Goal: Information Seeking & Learning: Check status

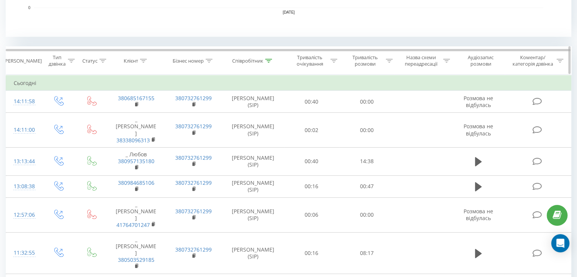
click at [271, 61] on icon at bounding box center [268, 61] width 7 height 4
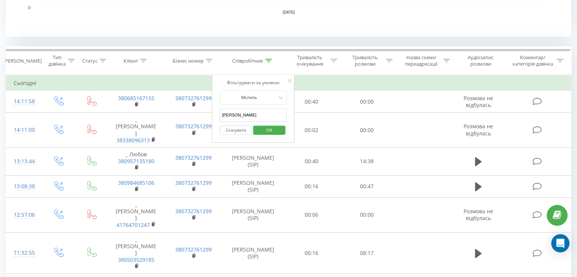
drag, startPoint x: 238, startPoint y: 115, endPoint x: 216, endPoint y: 114, distance: 22.0
click at [216, 114] on div "Фільтрувати за умовою Містить Анна Скасувати OK" at bounding box center [253, 109] width 83 height 68
drag, startPoint x: 240, startPoint y: 116, endPoint x: 243, endPoint y: 120, distance: 4.6
click at [240, 116] on input "text" at bounding box center [253, 115] width 67 height 13
click at [266, 134] on span "OK" at bounding box center [269, 130] width 21 height 12
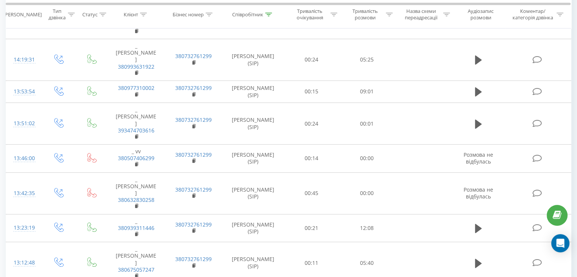
scroll to position [261, 0]
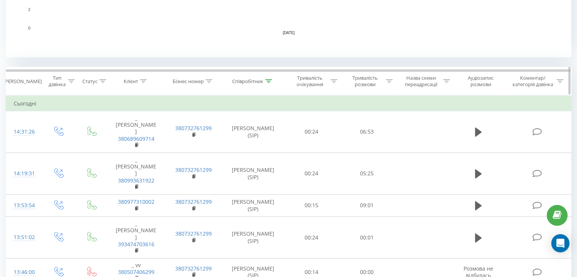
click at [269, 76] on th "Співробітник" at bounding box center [253, 81] width 62 height 28
click at [267, 79] on icon at bounding box center [268, 81] width 7 height 4
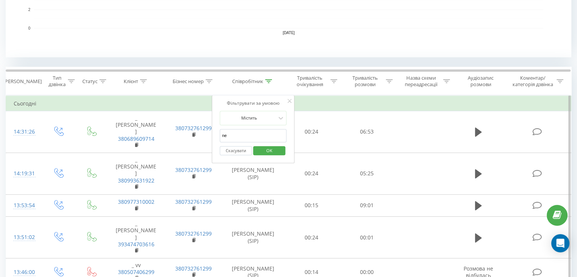
click at [244, 134] on input "ne" at bounding box center [253, 135] width 67 height 13
type input "n"
click at [238, 135] on input "text" at bounding box center [253, 135] width 67 height 13
type input "[PERSON_NAME]"
click at [269, 147] on span "OK" at bounding box center [269, 151] width 21 height 12
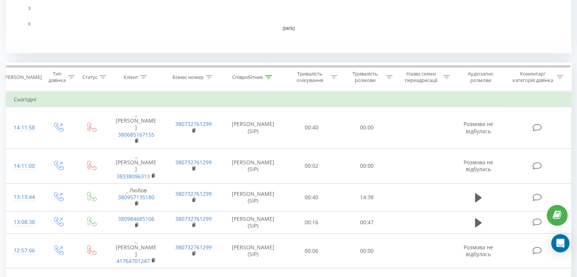
scroll to position [266, 0]
click at [272, 75] on icon at bounding box center [268, 76] width 7 height 4
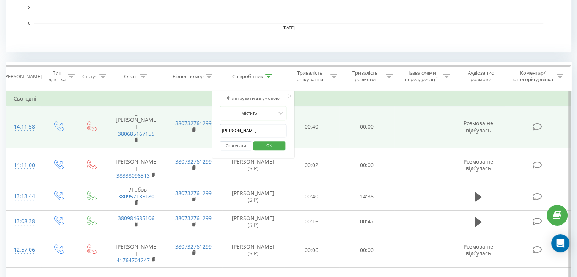
drag, startPoint x: 234, startPoint y: 129, endPoint x: 211, endPoint y: 130, distance: 22.8
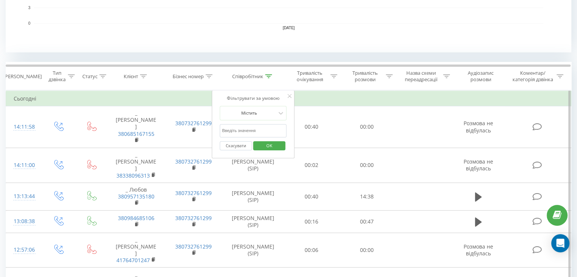
click at [229, 128] on input "text" at bounding box center [253, 130] width 67 height 13
click at [265, 147] on span "OK" at bounding box center [269, 146] width 21 height 12
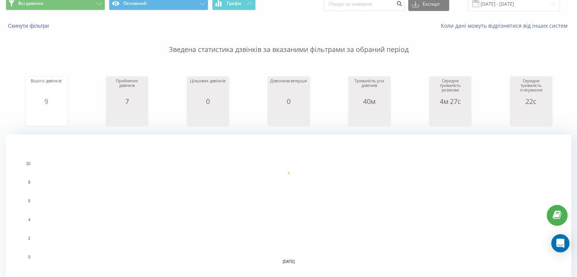
scroll to position [190, 0]
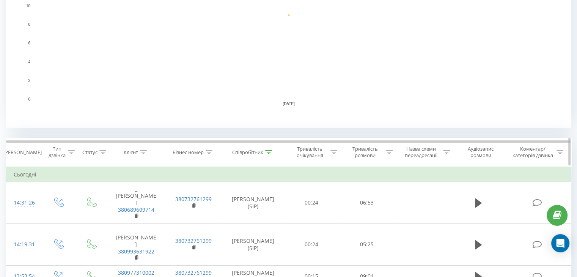
click at [267, 152] on icon at bounding box center [268, 152] width 7 height 4
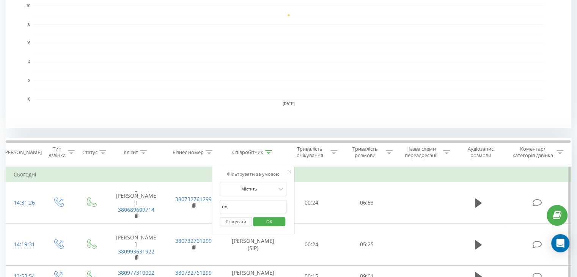
click at [238, 206] on input "ne" at bounding box center [253, 206] width 67 height 13
type input "n"
click at [238, 207] on input "text" at bounding box center [253, 206] width 67 height 13
type input "[PERSON_NAME]"
click at [268, 222] on span "OK" at bounding box center [269, 222] width 21 height 12
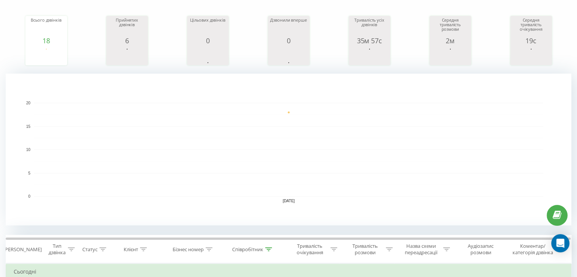
scroll to position [190, 0]
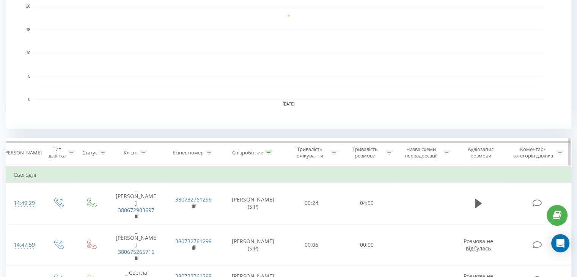
scroll to position [190, 0]
click at [270, 152] on icon at bounding box center [268, 152] width 7 height 4
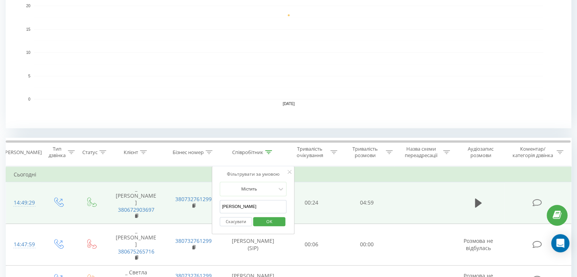
drag, startPoint x: 241, startPoint y: 207, endPoint x: 205, endPoint y: 207, distance: 36.1
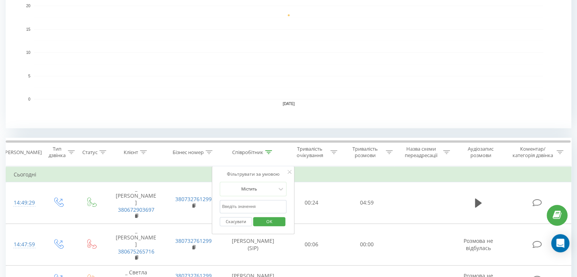
click at [247, 207] on input "text" at bounding box center [253, 206] width 67 height 13
type input "ne"
click at [278, 222] on span "OK" at bounding box center [269, 222] width 21 height 12
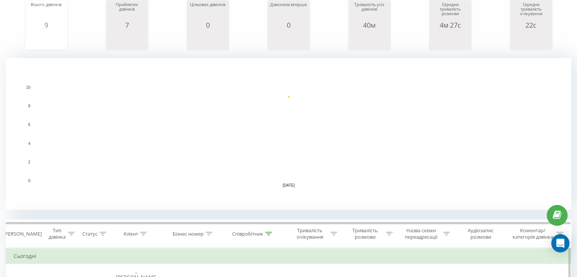
scroll to position [228, 0]
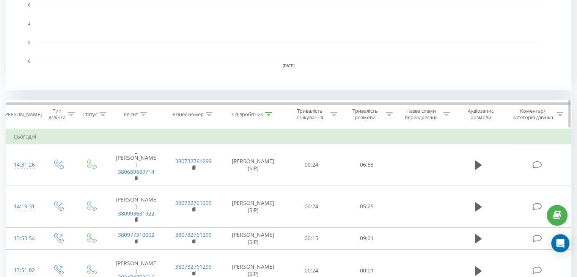
click at [268, 114] on icon at bounding box center [268, 114] width 7 height 4
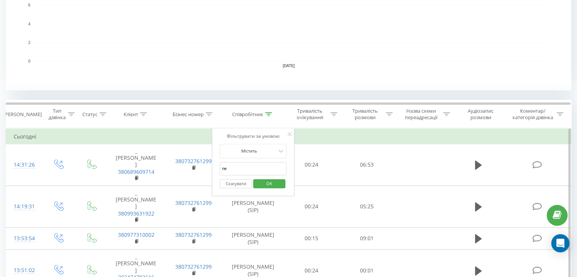
drag, startPoint x: 228, startPoint y: 168, endPoint x: 219, endPoint y: 168, distance: 9.5
click at [219, 168] on div "Фільтрувати за умовою Містить ne Скасувати OK" at bounding box center [253, 162] width 83 height 68
click at [225, 169] on input "text" at bounding box center [253, 168] width 67 height 13
type input "[PERSON_NAME]"
click at [265, 185] on span "OK" at bounding box center [269, 184] width 21 height 12
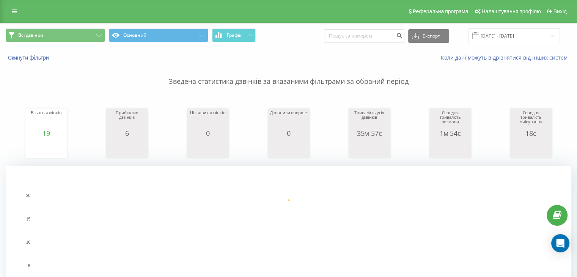
scroll to position [215, 0]
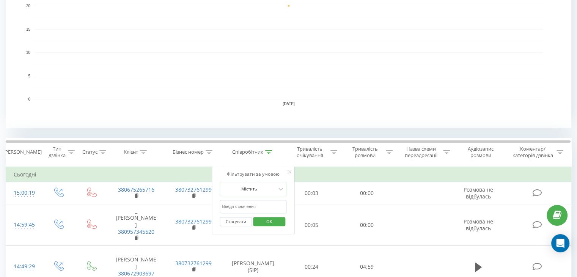
click at [243, 201] on input "text" at bounding box center [253, 206] width 67 height 13
type input "ne"
click at [272, 222] on span "OK" at bounding box center [269, 222] width 21 height 12
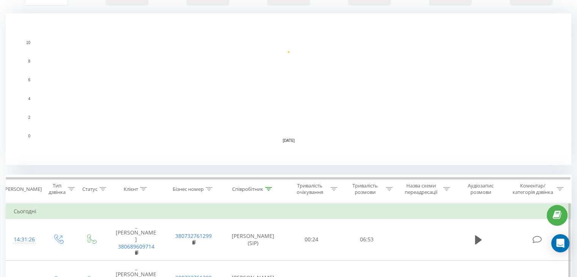
scroll to position [190, 0]
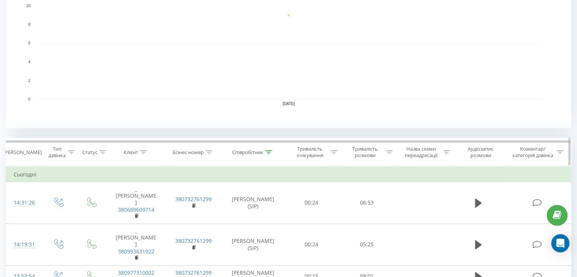
click at [272, 151] on icon at bounding box center [268, 152] width 7 height 4
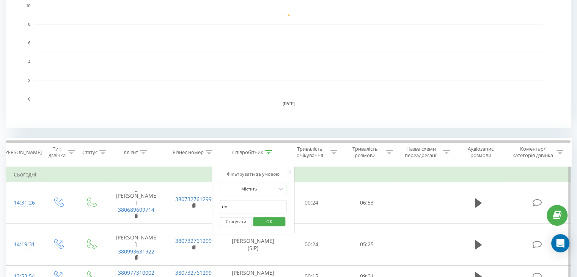
drag, startPoint x: 240, startPoint y: 207, endPoint x: 216, endPoint y: 207, distance: 24.3
click at [216, 207] on div "Фільтрувати за умовою Містить ne Скасувати OK" at bounding box center [253, 200] width 83 height 68
drag, startPoint x: 224, startPoint y: 205, endPoint x: 229, endPoint y: 204, distance: 4.8
click at [224, 205] on input "text" at bounding box center [253, 206] width 67 height 13
type input "[PERSON_NAME]"
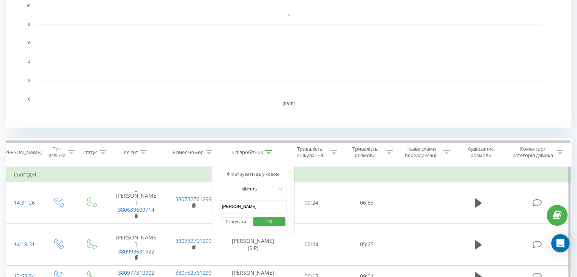
click at [266, 230] on div "Фільтрувати за умовою Містить Анна Скасувати OK" at bounding box center [253, 200] width 83 height 68
click at [266, 225] on span "OK" at bounding box center [269, 222] width 21 height 12
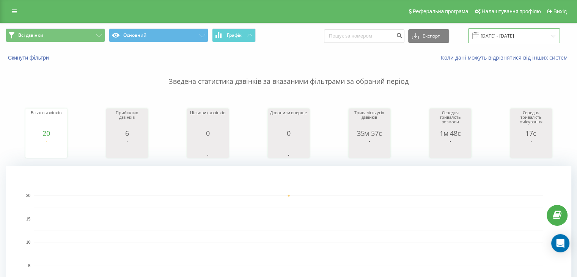
click at [501, 34] on input "[DATE] - [DATE]" at bounding box center [514, 35] width 92 height 15
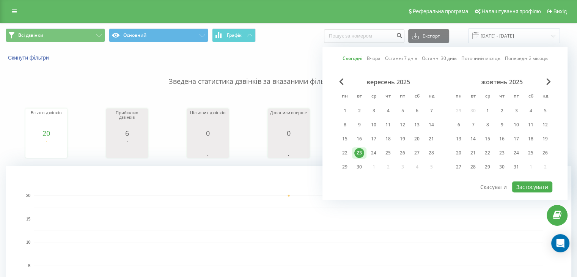
click at [464, 44] on div "Сьогодні Вчора Останні 7 днів Останні 30 днів Поточний місяць Попередній місяць…" at bounding box center [445, 121] width 245 height 157
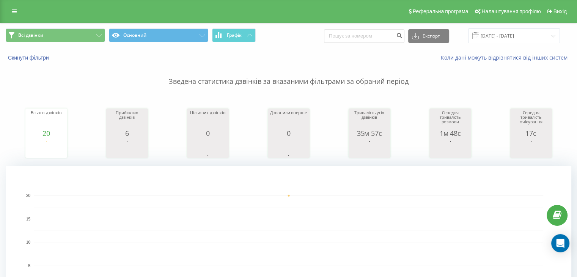
click at [376, 254] on rect "A chart." at bounding box center [288, 254] width 509 height 0
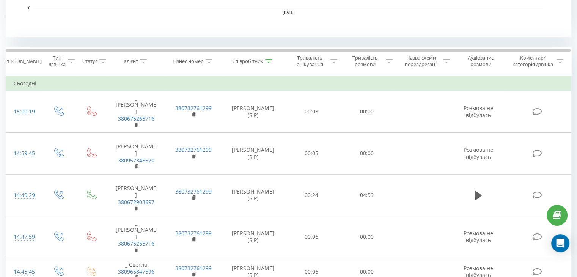
scroll to position [320, 0]
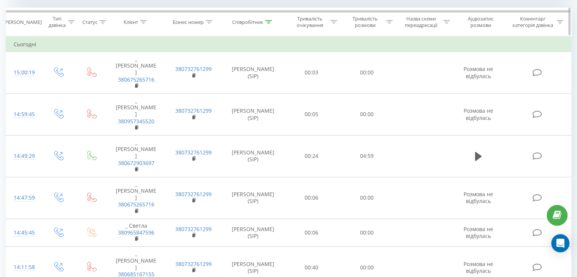
click at [269, 20] on icon at bounding box center [268, 22] width 7 height 4
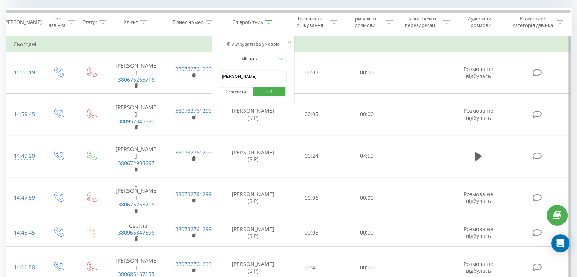
drag, startPoint x: 243, startPoint y: 77, endPoint x: 217, endPoint y: 79, distance: 25.5
click at [217, 79] on div "Фільтрувати за умовою Містить [PERSON_NAME] Скасувати OK" at bounding box center [253, 70] width 83 height 68
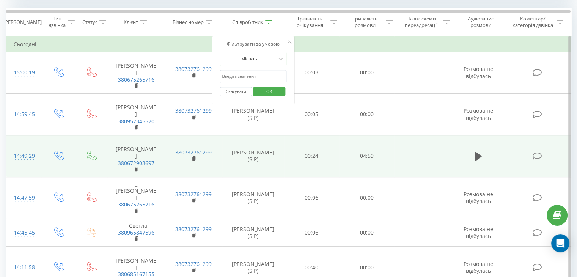
drag, startPoint x: 223, startPoint y: 78, endPoint x: 254, endPoint y: 110, distance: 44.8
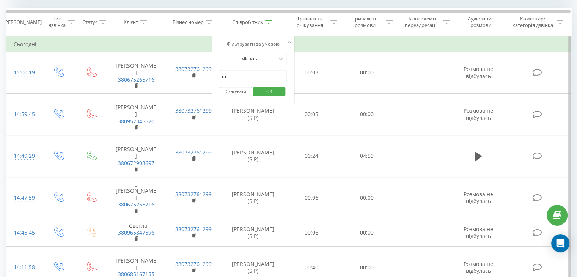
click at [269, 95] on span "OK" at bounding box center [269, 91] width 21 height 12
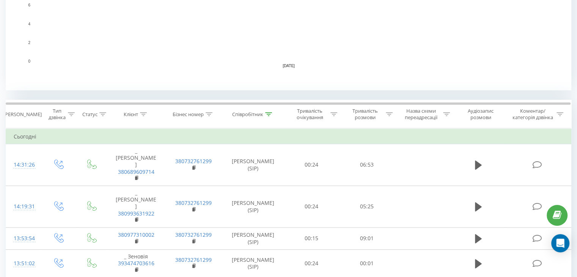
scroll to position [226, 0]
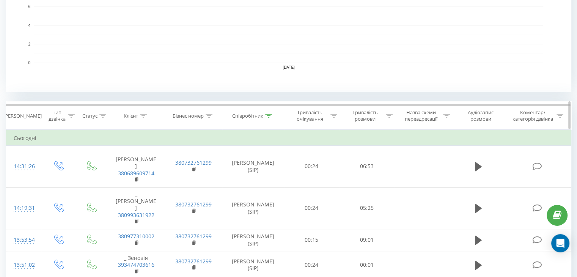
click at [271, 115] on icon at bounding box center [268, 116] width 7 height 4
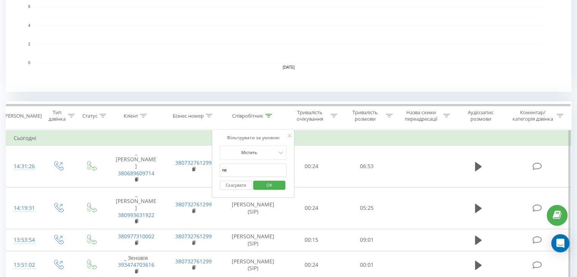
drag, startPoint x: 238, startPoint y: 167, endPoint x: 223, endPoint y: 168, distance: 14.4
click at [223, 168] on input "ne" at bounding box center [253, 170] width 67 height 13
type input "n"
click at [223, 168] on input "text" at bounding box center [253, 170] width 67 height 13
type input "[PERSON_NAME]"
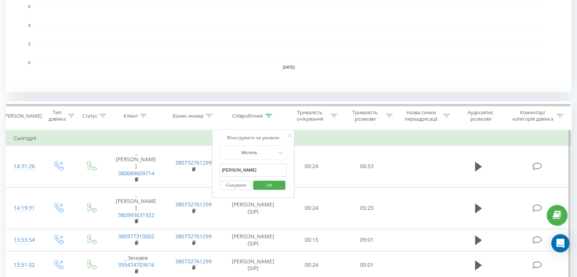
click at [269, 182] on span "OK" at bounding box center [269, 185] width 21 height 12
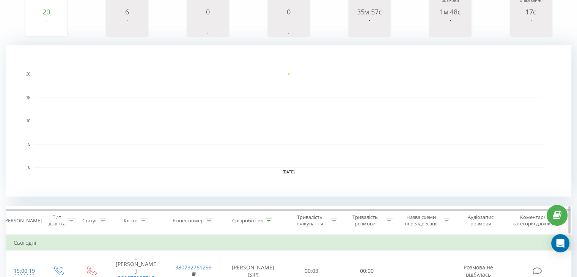
scroll to position [266, 0]
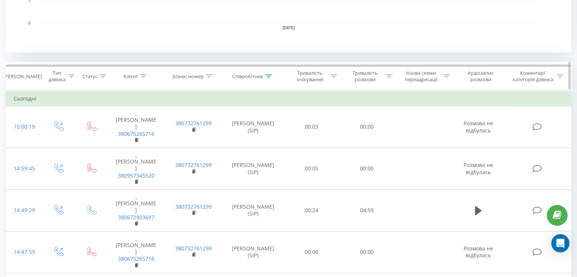
click at [268, 76] on icon at bounding box center [268, 76] width 7 height 4
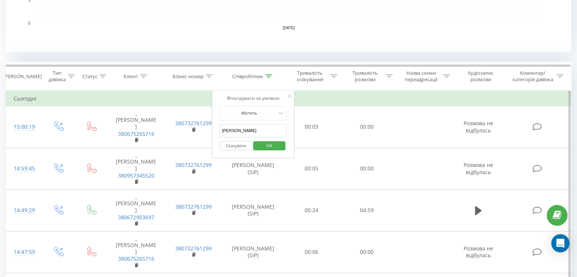
drag, startPoint x: 236, startPoint y: 131, endPoint x: 223, endPoint y: 129, distance: 12.6
click at [223, 129] on input "Анна" at bounding box center [253, 130] width 67 height 13
click at [232, 125] on input "text" at bounding box center [253, 130] width 67 height 13
type input "ne"
click at [263, 148] on span "OK" at bounding box center [269, 146] width 21 height 12
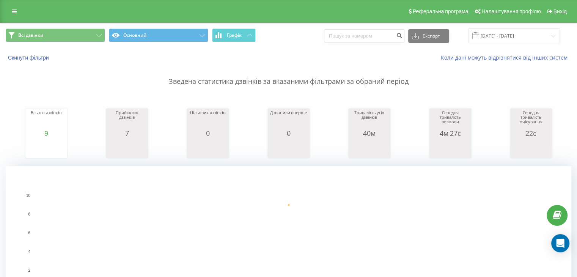
scroll to position [228, 0]
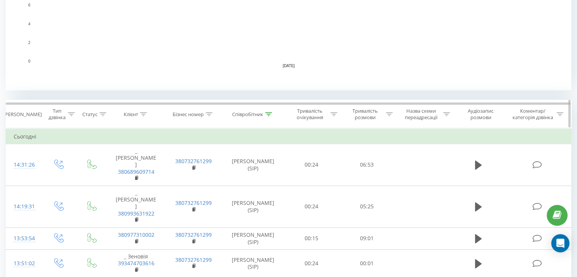
click at [270, 116] on div at bounding box center [268, 114] width 7 height 6
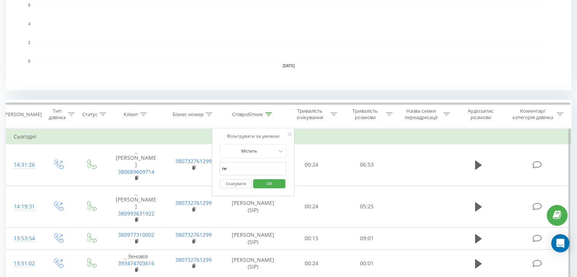
drag, startPoint x: 242, startPoint y: 168, endPoint x: 215, endPoint y: 172, distance: 26.8
click at [215, 172] on div "Фільтрувати за умовою Містить ne Скасувати OK" at bounding box center [253, 162] width 83 height 68
drag, startPoint x: 237, startPoint y: 168, endPoint x: 241, endPoint y: 175, distance: 7.5
click at [237, 168] on input "text" at bounding box center [253, 168] width 67 height 13
type input "[PERSON_NAME]"
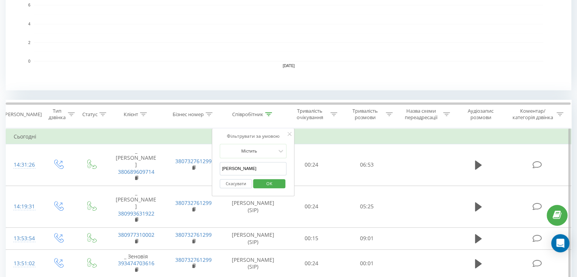
click at [269, 184] on span "OK" at bounding box center [269, 184] width 21 height 12
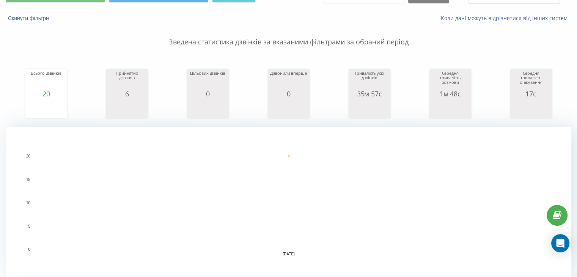
scroll to position [38, 0]
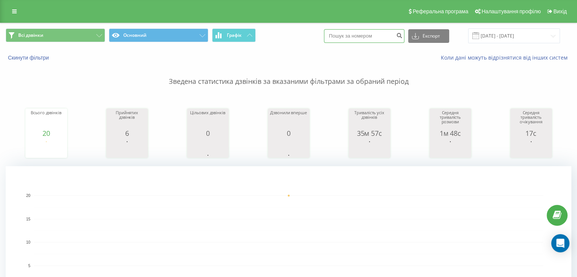
click at [369, 41] on input at bounding box center [364, 36] width 80 height 14
paste input "380506103220"
type input "380506103220"
click at [403, 33] on icon "submit" at bounding box center [399, 34] width 6 height 5
click at [379, 42] on div "Всі дзвінки Основний Графік Експорт .csv .xls .xlsx [DATE] - [DATE]" at bounding box center [288, 35] width 576 height 25
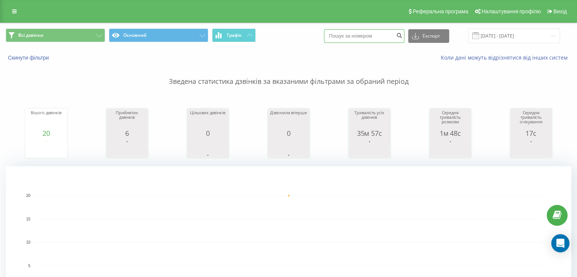
click at [379, 38] on input at bounding box center [364, 36] width 80 height 14
paste input "380957480795"
type input "380957480795"
click at [405, 38] on button "submit" at bounding box center [399, 36] width 10 height 14
click at [357, 35] on input at bounding box center [364, 36] width 80 height 14
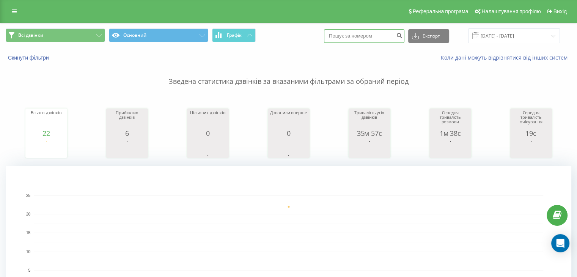
paste input "380966395812"
type input "380966395812"
click at [405, 42] on button "submit" at bounding box center [399, 36] width 10 height 14
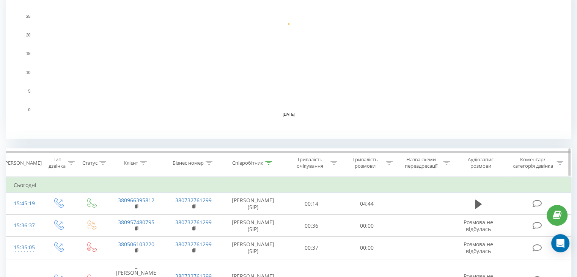
scroll to position [228, 0]
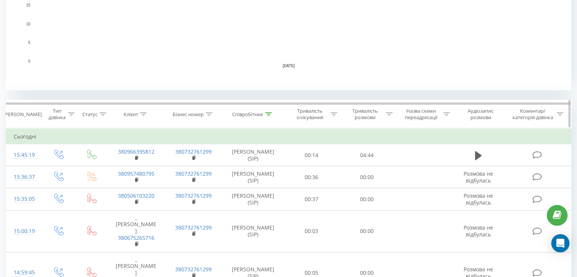
click at [266, 113] on icon at bounding box center [268, 114] width 7 height 4
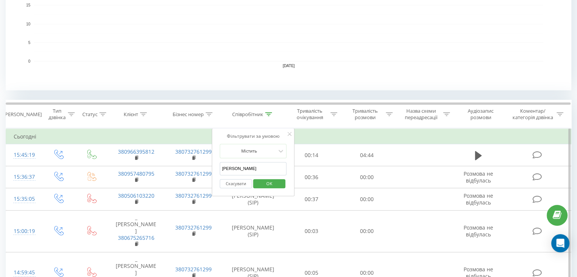
click at [217, 170] on div "Фільтрувати за умовою Містить Анна Скасувати OK" at bounding box center [253, 162] width 83 height 68
click at [228, 168] on input "text" at bounding box center [253, 168] width 67 height 13
type input "ne"
click at [272, 181] on span "OK" at bounding box center [269, 184] width 21 height 12
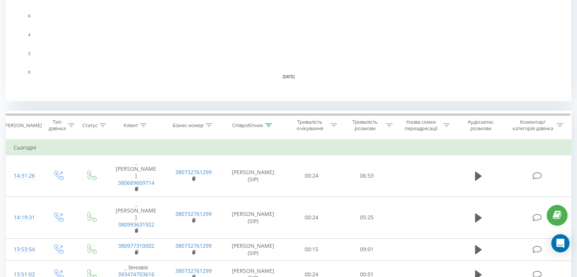
scroll to position [228, 0]
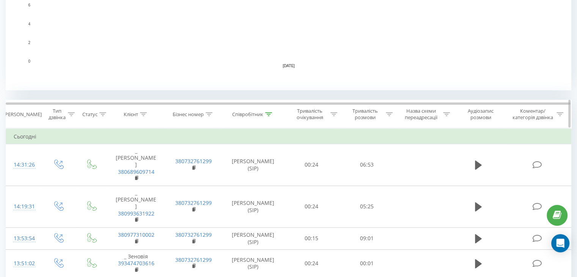
click at [266, 114] on icon at bounding box center [268, 114] width 7 height 4
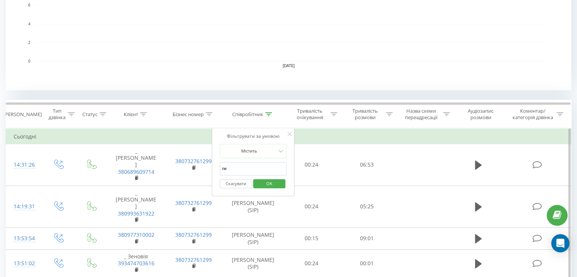
drag, startPoint x: 227, startPoint y: 171, endPoint x: 221, endPoint y: 171, distance: 5.7
click at [221, 170] on input "ne" at bounding box center [253, 168] width 67 height 13
click at [230, 170] on input "text" at bounding box center [253, 168] width 67 height 13
type input "[PERSON_NAME]"
click at [270, 175] on div "Скасувати OK" at bounding box center [253, 183] width 67 height 17
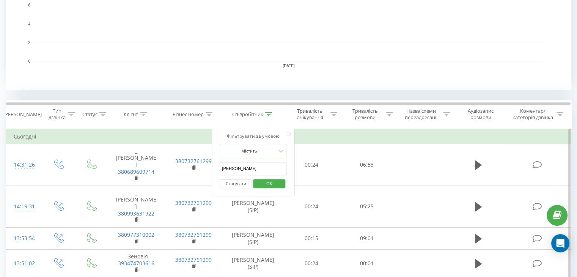
click at [270, 185] on span "OK" at bounding box center [269, 184] width 21 height 12
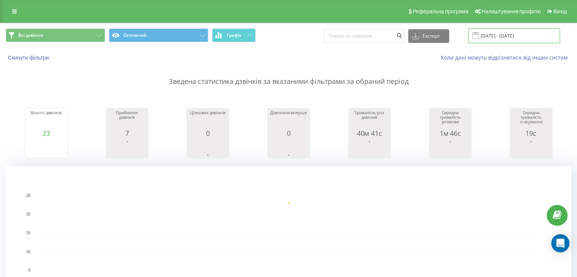
click at [507, 32] on input "23.09.2025 - 23.09.2025" at bounding box center [514, 35] width 92 height 15
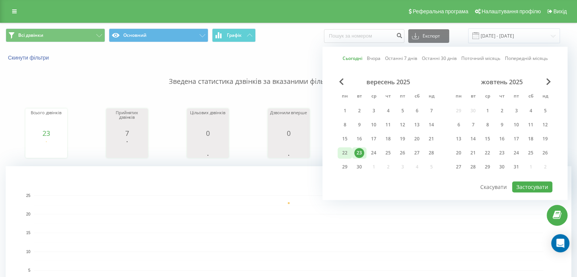
click at [343, 149] on div "22" at bounding box center [345, 153] width 10 height 10
click at [365, 150] on div "23" at bounding box center [359, 152] width 14 height 11
click at [542, 184] on button "Застосувати" at bounding box center [532, 186] width 40 height 11
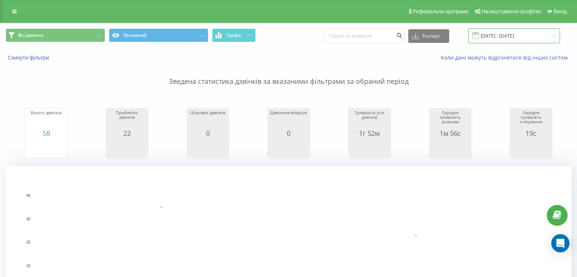
click at [485, 43] on input "22.09.2025 - 23.09.2025" at bounding box center [514, 35] width 92 height 15
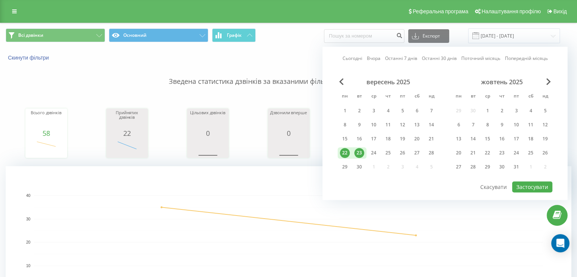
click at [358, 150] on div "23" at bounding box center [359, 153] width 10 height 10
click at [525, 184] on button "Застосувати" at bounding box center [532, 186] width 40 height 11
type input "[DATE] - [DATE]"
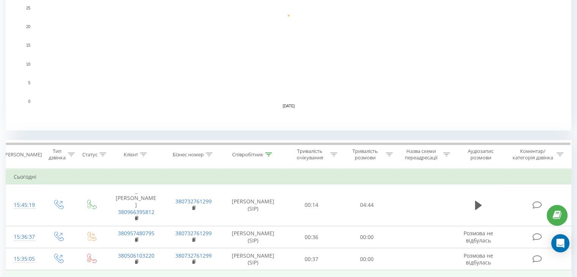
scroll to position [266, 0]
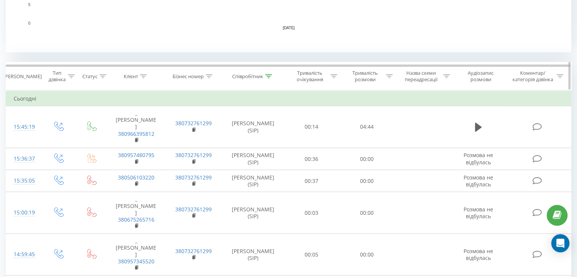
click at [269, 76] on icon at bounding box center [268, 76] width 7 height 4
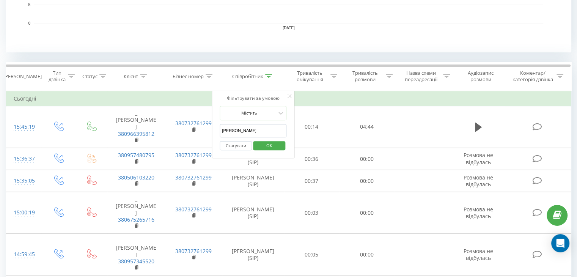
drag, startPoint x: 235, startPoint y: 131, endPoint x: 214, endPoint y: 132, distance: 21.3
click at [214, 132] on div "Фільтрувати за умовою Містить Анна Скасувати OK" at bounding box center [253, 124] width 83 height 68
click at [231, 132] on input "text" at bounding box center [253, 130] width 67 height 13
type input "ne"
click at [265, 152] on div "Скасувати OK" at bounding box center [253, 145] width 67 height 17
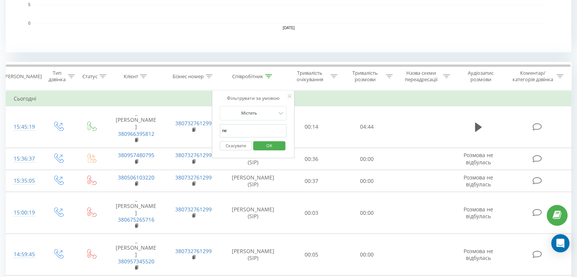
click at [269, 144] on span "OK" at bounding box center [269, 146] width 21 height 12
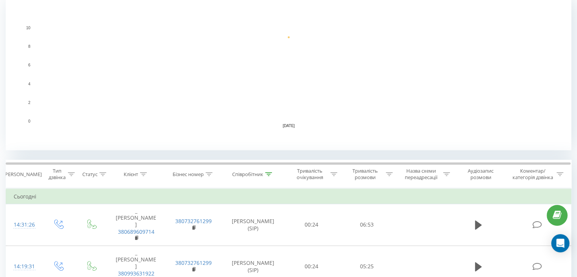
scroll to position [228, 0]
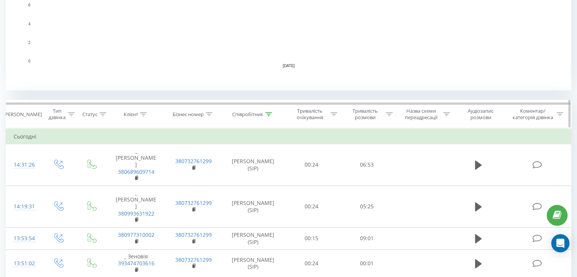
click at [268, 113] on icon at bounding box center [268, 114] width 7 height 4
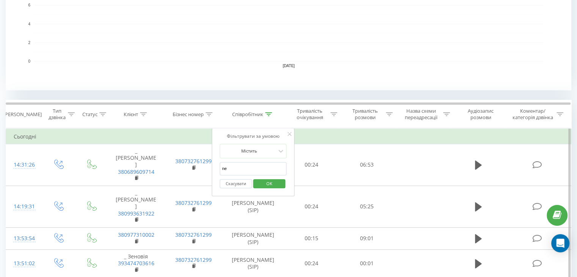
drag, startPoint x: 244, startPoint y: 163, endPoint x: 214, endPoint y: 172, distance: 31.3
click at [214, 172] on div "Фільтрувати за умовою Містить ne Скасувати OK" at bounding box center [253, 162] width 83 height 68
drag, startPoint x: 231, startPoint y: 169, endPoint x: 234, endPoint y: 173, distance: 4.9
click at [231, 169] on input "text" at bounding box center [253, 168] width 67 height 13
type input "Анна"
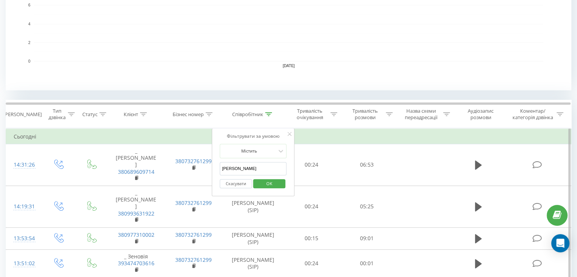
click at [256, 184] on button "OK" at bounding box center [269, 183] width 32 height 9
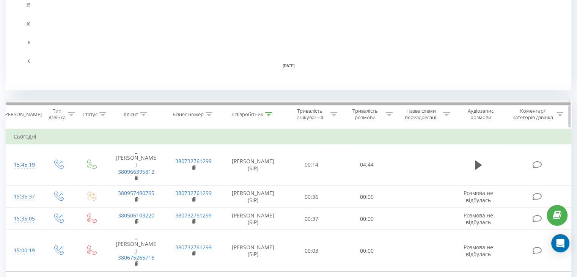
scroll to position [334, 0]
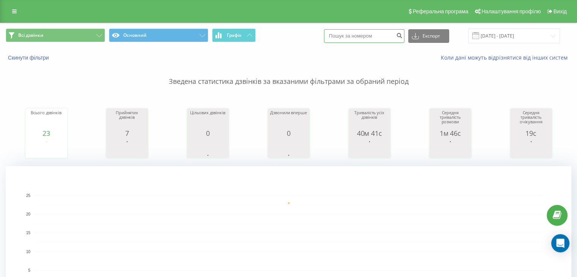
click at [377, 34] on input at bounding box center [364, 36] width 80 height 14
paste input "380507387057"
type input "380507387057"
click at [403, 35] on icon "submit" at bounding box center [399, 34] width 6 height 5
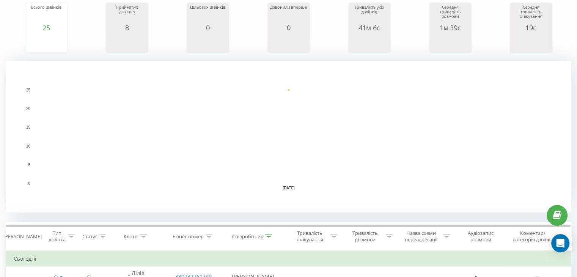
scroll to position [228, 0]
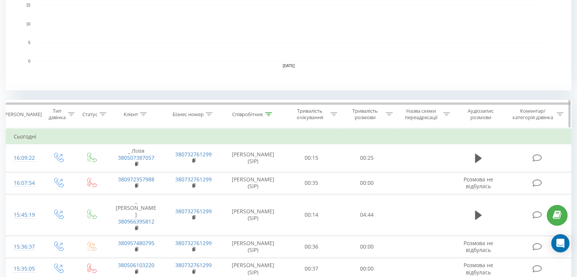
click at [268, 117] on th "Співробітник" at bounding box center [253, 114] width 62 height 28
click at [268, 115] on icon at bounding box center [268, 114] width 7 height 4
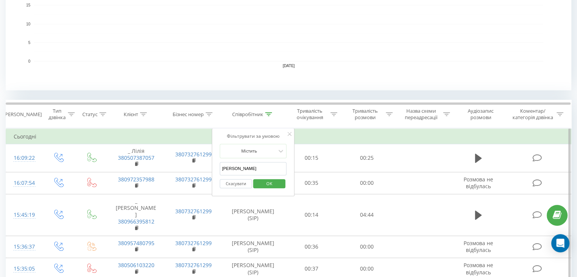
drag, startPoint x: 232, startPoint y: 167, endPoint x: 220, endPoint y: 169, distance: 12.4
click at [220, 168] on input "[PERSON_NAME]" at bounding box center [253, 168] width 67 height 13
click at [226, 167] on input "text" at bounding box center [253, 168] width 67 height 13
type input "ne"
click at [266, 184] on span "OK" at bounding box center [269, 184] width 21 height 12
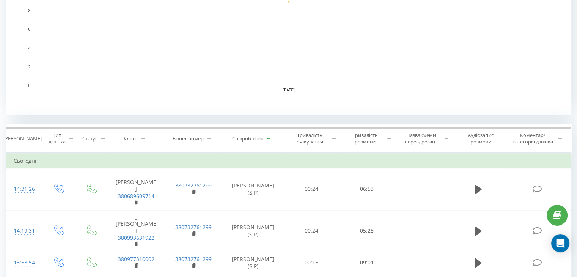
scroll to position [266, 0]
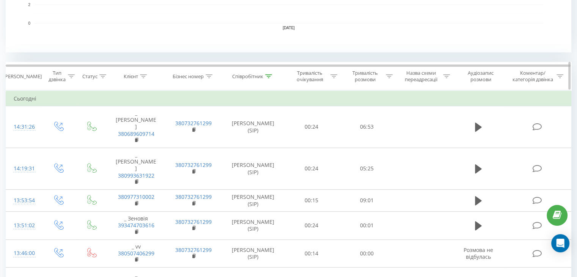
click at [269, 73] on div at bounding box center [268, 76] width 7 height 6
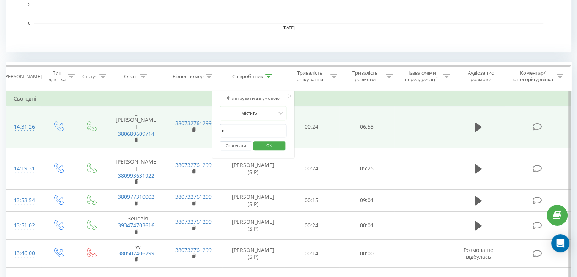
drag, startPoint x: 238, startPoint y: 131, endPoint x: 211, endPoint y: 132, distance: 26.6
click at [211, 132] on table "Фільтрувати за умовою Дорівнює Введіть значення Скасувати OK Фільтрувати за умо…" at bounding box center [289, 252] width 566 height 324
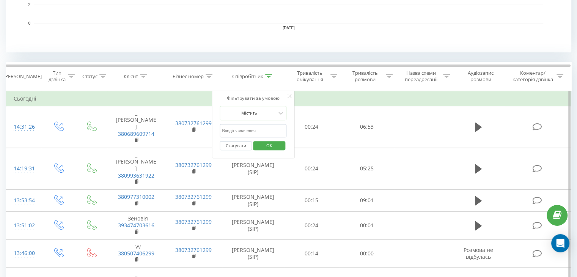
click at [262, 133] on input "text" at bounding box center [253, 130] width 67 height 13
type input "[PERSON_NAME]"
click at [268, 143] on span "OK" at bounding box center [269, 146] width 21 height 12
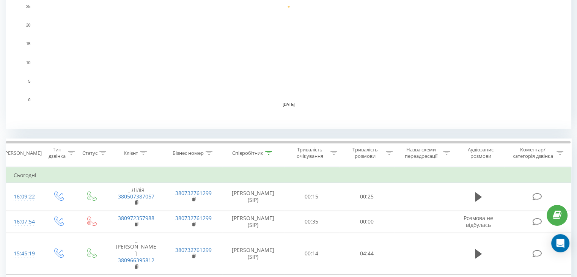
scroll to position [190, 0]
click at [267, 152] on icon at bounding box center [268, 152] width 7 height 4
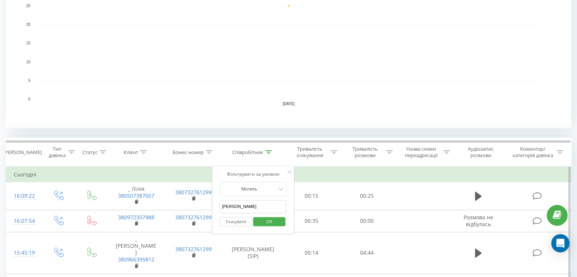
drag, startPoint x: 253, startPoint y: 203, endPoint x: 226, endPoint y: 208, distance: 27.4
click at [226, 208] on input "[PERSON_NAME]" at bounding box center [253, 206] width 67 height 13
type input "А"
click at [226, 209] on input "text" at bounding box center [253, 206] width 67 height 13
type input "ne"
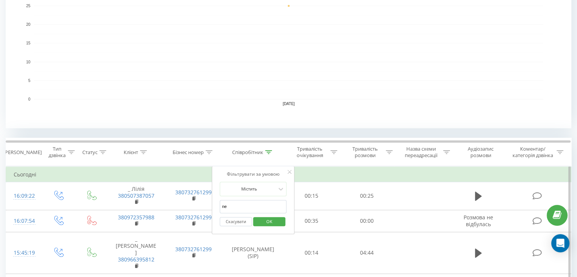
click at [268, 222] on span "OK" at bounding box center [269, 222] width 21 height 12
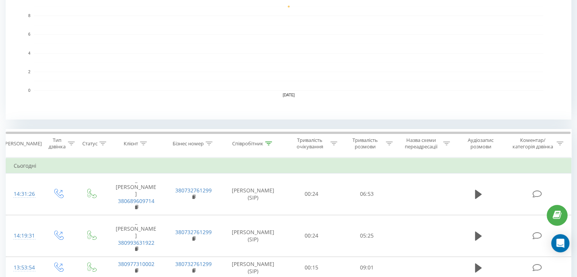
scroll to position [195, 0]
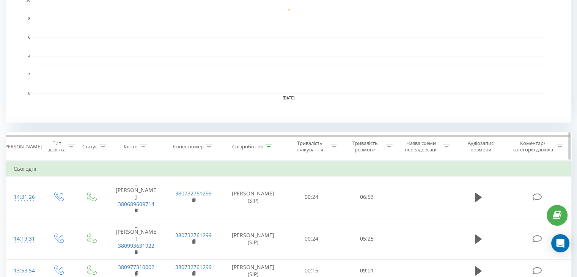
click at [269, 143] on div at bounding box center [268, 146] width 7 height 6
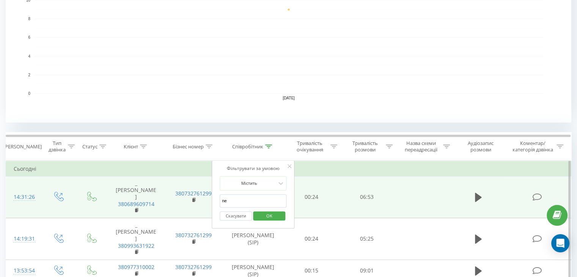
drag, startPoint x: 235, startPoint y: 197, endPoint x: 203, endPoint y: 199, distance: 31.2
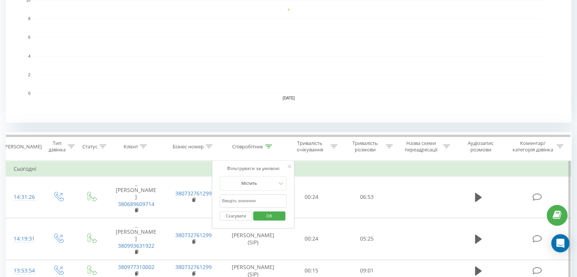
click at [241, 205] on input "text" at bounding box center [253, 200] width 67 height 13
type input "Анна"
click at [263, 211] on span "OK" at bounding box center [269, 216] width 21 height 12
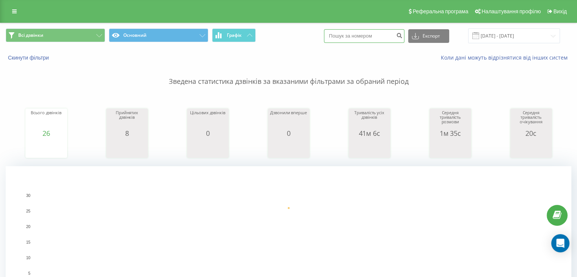
click at [340, 34] on input at bounding box center [364, 36] width 80 height 14
paste input "380965075701"
type input "380965075701"
click at [403, 37] on icon "submit" at bounding box center [399, 34] width 6 height 5
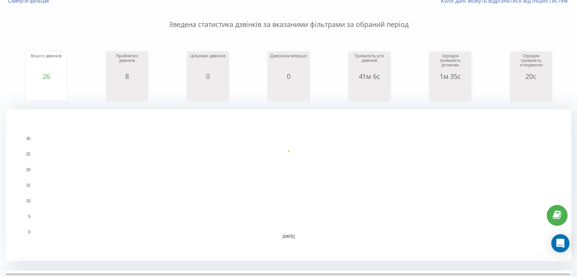
scroll to position [114, 0]
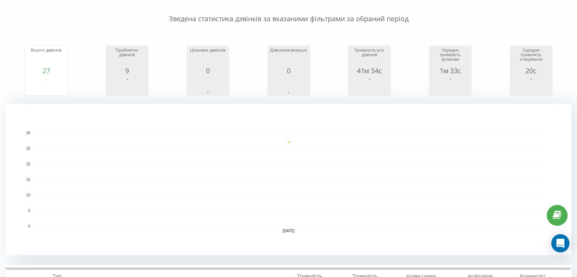
scroll to position [190, 0]
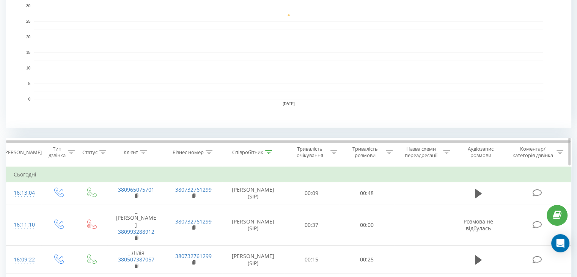
click at [267, 151] on icon at bounding box center [268, 152] width 7 height 4
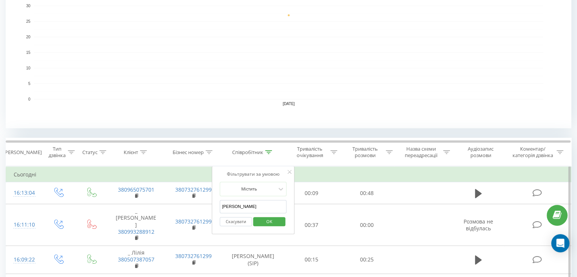
drag, startPoint x: 238, startPoint y: 202, endPoint x: 222, endPoint y: 205, distance: 17.0
click at [222, 205] on input "[PERSON_NAME]" at bounding box center [253, 206] width 67 height 13
type input "\"
click at [220, 206] on input "text" at bounding box center [253, 206] width 67 height 13
type input "ne"
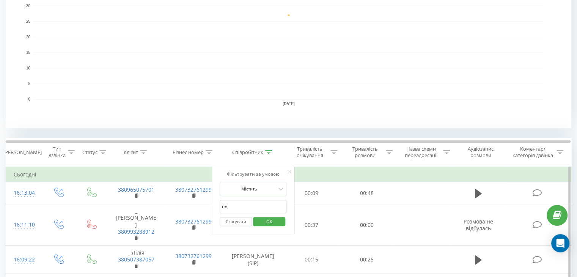
click at [275, 220] on span "OK" at bounding box center [269, 222] width 21 height 12
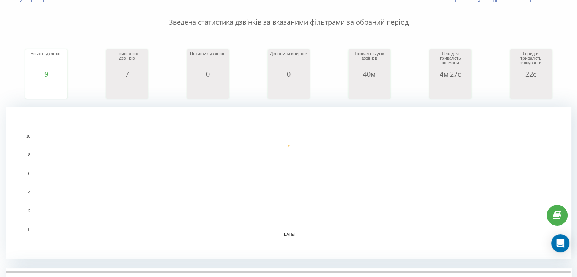
scroll to position [152, 0]
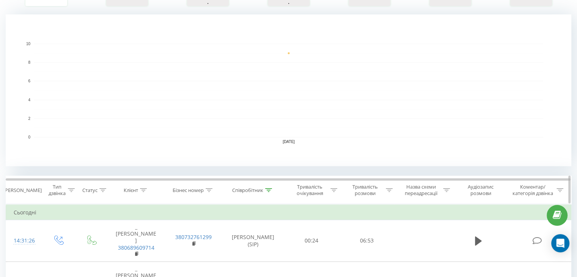
click at [270, 190] on icon at bounding box center [268, 190] width 7 height 4
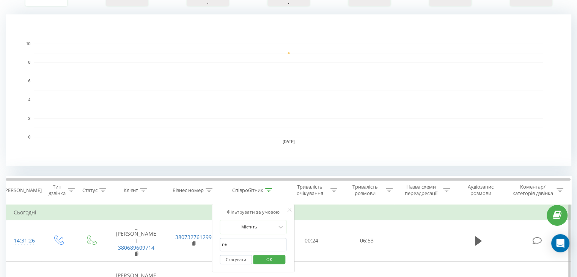
drag, startPoint x: 238, startPoint y: 243, endPoint x: 216, endPoint y: 245, distance: 22.8
click at [216, 245] on div "Фільтрувати за умовою Містить ne Скасувати OK" at bounding box center [253, 238] width 83 height 68
click at [233, 242] on input "text" at bounding box center [253, 244] width 67 height 13
type input "[PERSON_NAME]"
click at [265, 258] on span "OK" at bounding box center [269, 260] width 21 height 12
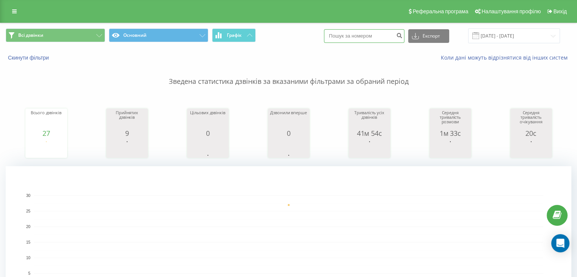
click at [352, 35] on input at bounding box center [364, 36] width 80 height 14
paste input "380661160767"
type input "380661160767"
click at [403, 35] on icon "submit" at bounding box center [399, 34] width 6 height 5
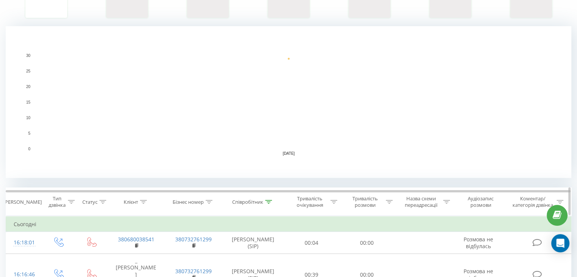
scroll to position [190, 0]
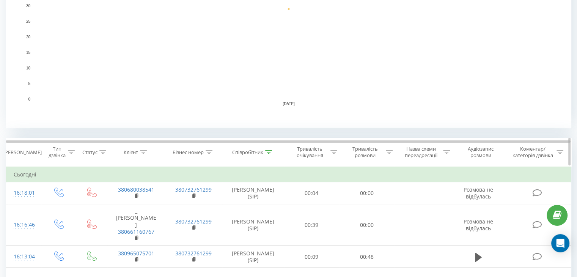
click at [272, 152] on icon at bounding box center [268, 152] width 7 height 4
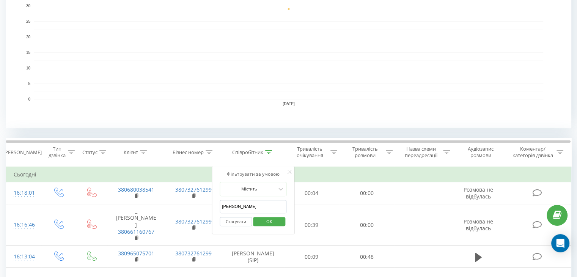
drag, startPoint x: 239, startPoint y: 208, endPoint x: 214, endPoint y: 207, distance: 25.1
click at [214, 207] on div "Фільтрувати за умовою Містить Анна Скасувати OK" at bounding box center [253, 200] width 83 height 68
click at [232, 201] on input "text" at bounding box center [253, 206] width 67 height 13
type input "ne"
click at [267, 222] on span "OK" at bounding box center [269, 222] width 21 height 12
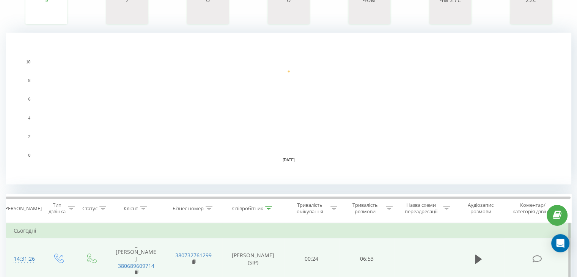
scroll to position [190, 0]
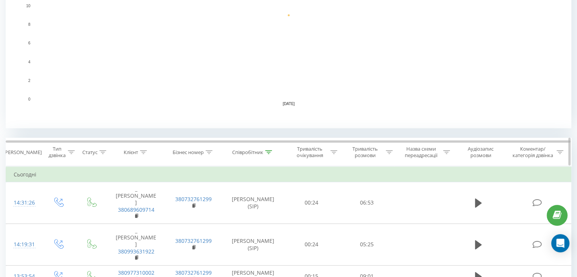
click at [268, 153] on icon at bounding box center [268, 152] width 7 height 4
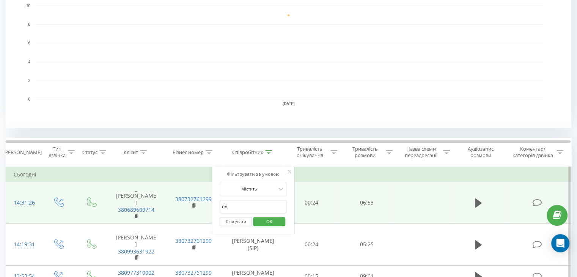
drag, startPoint x: 242, startPoint y: 206, endPoint x: 202, endPoint y: 207, distance: 41.0
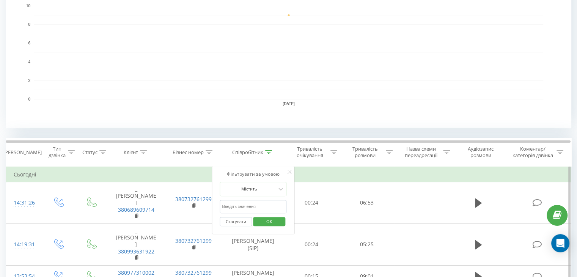
click at [226, 208] on input "text" at bounding box center [253, 206] width 67 height 13
type input "[PERSON_NAME]"
click at [272, 222] on span "OK" at bounding box center [269, 222] width 21 height 12
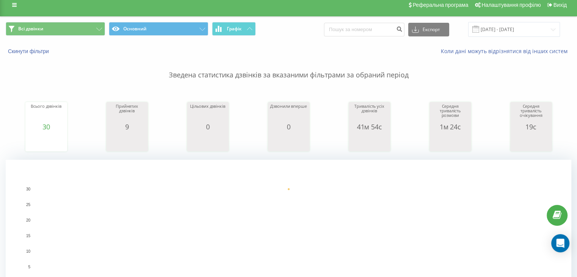
scroll to position [190, 0]
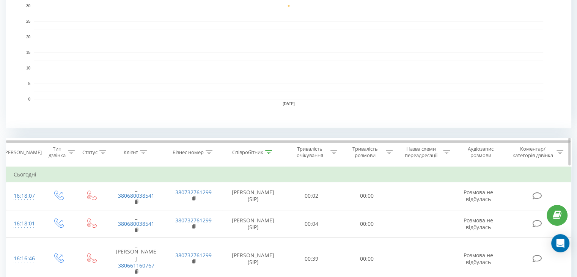
click at [269, 154] on div at bounding box center [268, 152] width 7 height 6
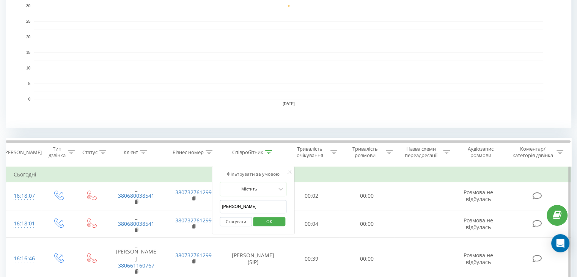
drag, startPoint x: 250, startPoint y: 201, endPoint x: 220, endPoint y: 207, distance: 30.7
click at [220, 207] on input "[PERSON_NAME]" at bounding box center [253, 206] width 67 height 13
click at [220, 207] on input "text" at bounding box center [253, 206] width 67 height 13
type input "ne"
click at [262, 223] on span "OK" at bounding box center [269, 222] width 21 height 12
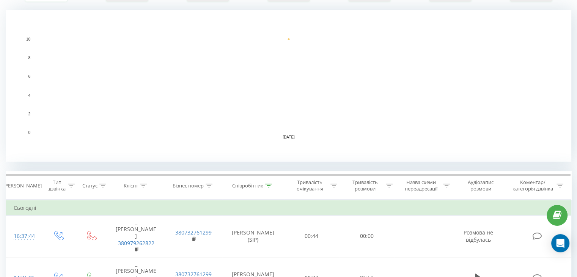
scroll to position [190, 0]
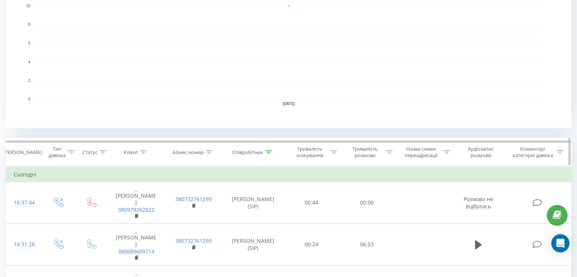
click at [269, 151] on icon at bounding box center [268, 152] width 7 height 4
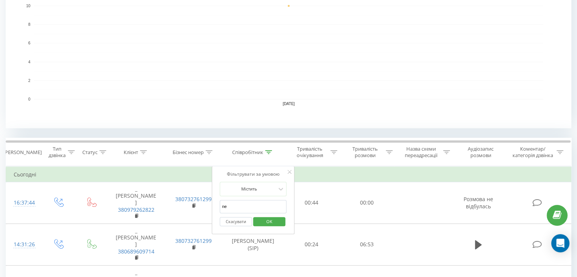
drag, startPoint x: 235, startPoint y: 206, endPoint x: 222, endPoint y: 205, distance: 12.9
click at [222, 205] on input "ne" at bounding box center [253, 206] width 67 height 13
click at [226, 205] on input "text" at bounding box center [253, 206] width 67 height 13
type input "[PERSON_NAME]"
click at [263, 220] on span "OK" at bounding box center [269, 222] width 21 height 12
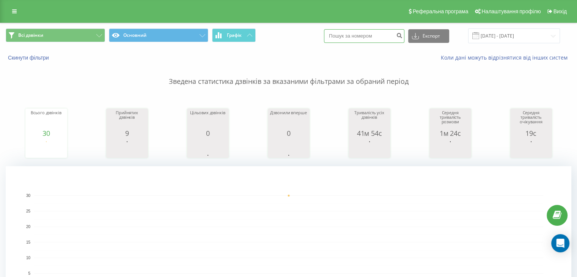
click at [386, 40] on input at bounding box center [364, 36] width 80 height 14
paste input "380502833614"
type input "380502833614"
click at [403, 37] on icon "submit" at bounding box center [399, 34] width 6 height 5
click at [499, 35] on input "[DATE] - [DATE]" at bounding box center [514, 35] width 92 height 15
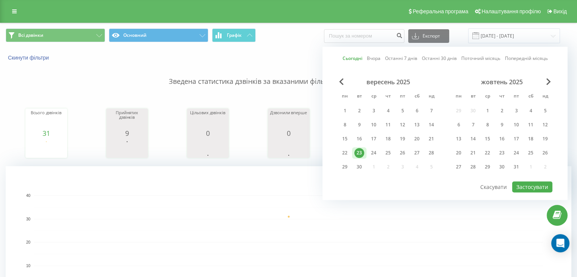
drag, startPoint x: 343, startPoint y: 147, endPoint x: 361, endPoint y: 153, distance: 18.7
click at [361, 153] on div "22 23 24 25 26 27 28" at bounding box center [388, 152] width 101 height 11
click at [346, 153] on div "22" at bounding box center [345, 153] width 10 height 10
click at [360, 151] on div "23" at bounding box center [359, 153] width 10 height 10
click at [520, 182] on button "Застосувати" at bounding box center [532, 186] width 40 height 11
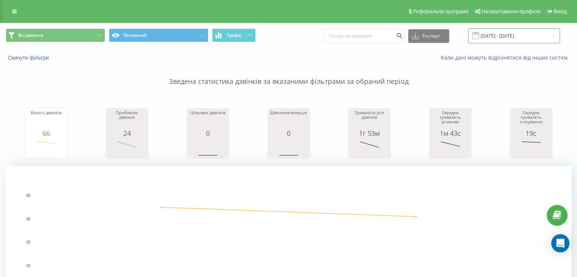
click at [501, 38] on input "22.09.2025 - 23.09.2025" at bounding box center [514, 35] width 92 height 15
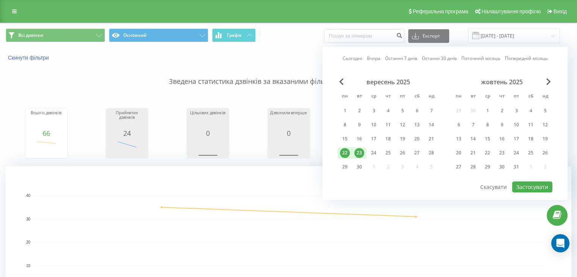
click at [360, 153] on div "23" at bounding box center [359, 153] width 10 height 10
click at [342, 149] on div "22" at bounding box center [345, 153] width 10 height 10
click at [541, 183] on button "Застосувати" at bounding box center [532, 186] width 40 height 11
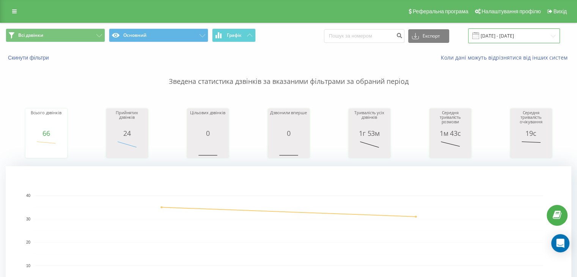
click at [494, 31] on input "22.09.2025 - 23.09.2025" at bounding box center [514, 35] width 92 height 15
click at [282, 192] on rect "A chart." at bounding box center [289, 242] width 566 height 152
click at [496, 38] on input "[DATE] - [DATE]" at bounding box center [514, 35] width 92 height 15
click at [264, 192] on rect "A chart." at bounding box center [289, 242] width 566 height 152
click at [490, 41] on input "[DATE] - [DATE]" at bounding box center [514, 35] width 92 height 15
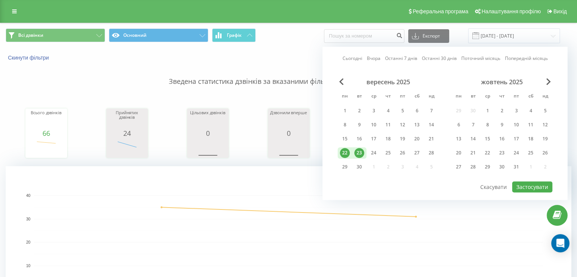
click at [358, 152] on div "23" at bounding box center [359, 153] width 10 height 10
click at [519, 182] on button "Застосувати" at bounding box center [532, 186] width 40 height 11
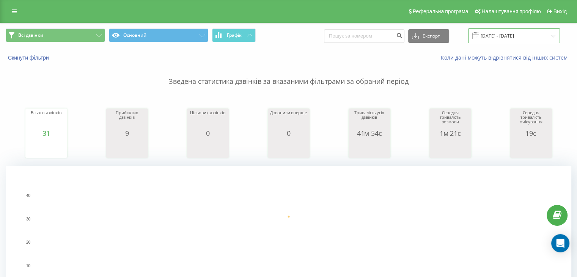
click at [498, 36] on input "[DATE] - [DATE]" at bounding box center [514, 35] width 92 height 15
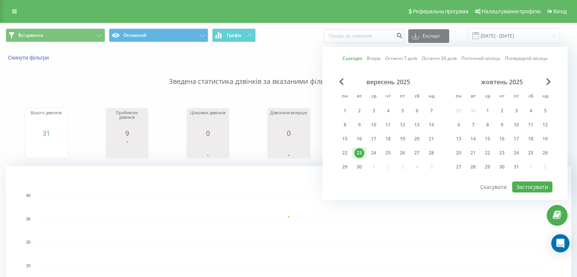
click at [345, 157] on div "вересень 2025 пн вт ср чт пт сб нд 1 2 3 4 5 6 7 8 9 10 11 12 13 14 15 16 17 18…" at bounding box center [388, 126] width 101 height 97
click at [345, 153] on div "22" at bounding box center [345, 153] width 10 height 10
click at [358, 152] on div "23" at bounding box center [359, 153] width 10 height 10
click at [526, 186] on button "Застосувати" at bounding box center [532, 186] width 40 height 11
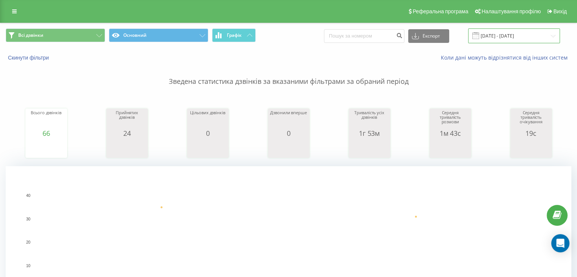
click at [492, 41] on input "[DATE] - [DATE]" at bounding box center [514, 35] width 92 height 15
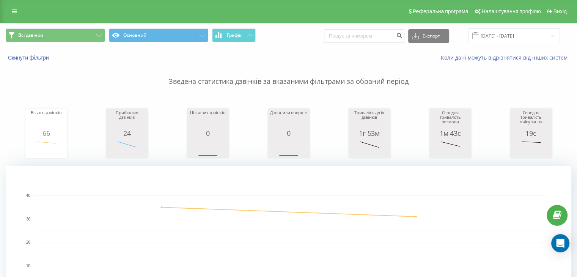
click at [291, 170] on rect "A chart." at bounding box center [289, 242] width 566 height 152
click at [487, 38] on input "[DATE] - [DATE]" at bounding box center [514, 35] width 92 height 15
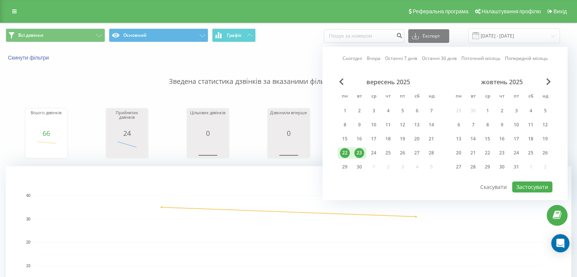
click at [356, 151] on div "23" at bounding box center [359, 153] width 10 height 10
click at [516, 184] on button "Застосувати" at bounding box center [532, 186] width 40 height 11
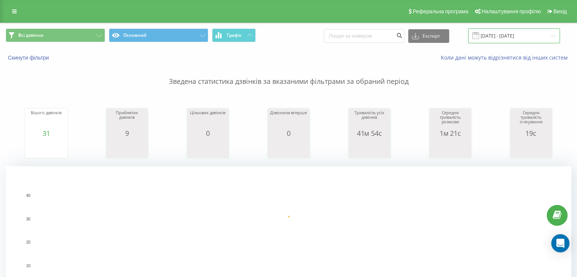
click at [500, 39] on input "[DATE] - [DATE]" at bounding box center [514, 35] width 92 height 15
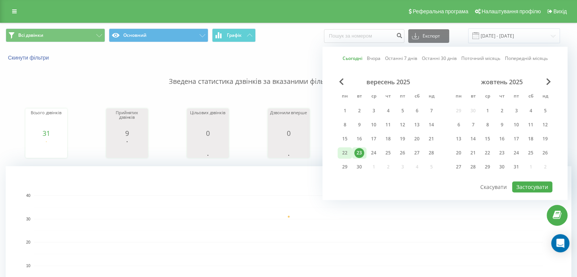
click at [344, 151] on div "22" at bounding box center [345, 153] width 10 height 10
click at [358, 151] on div "23" at bounding box center [359, 153] width 10 height 10
click at [343, 153] on div "22" at bounding box center [345, 153] width 10 height 10
click at [528, 184] on button "Застосувати" at bounding box center [532, 186] width 40 height 11
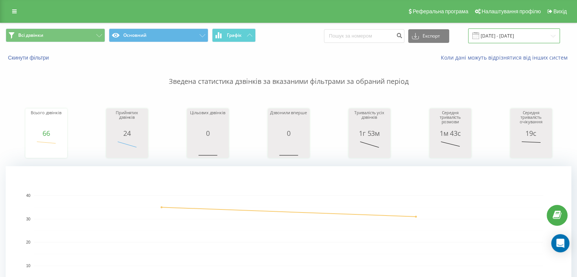
click at [499, 35] on input "[DATE] - [DATE]" at bounding box center [514, 35] width 92 height 15
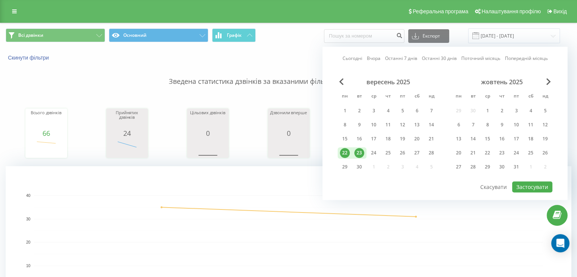
click at [362, 148] on div "23" at bounding box center [359, 153] width 10 height 10
click at [340, 151] on div "22" at bounding box center [345, 153] width 10 height 10
click at [537, 186] on button "Застосувати" at bounding box center [532, 186] width 40 height 11
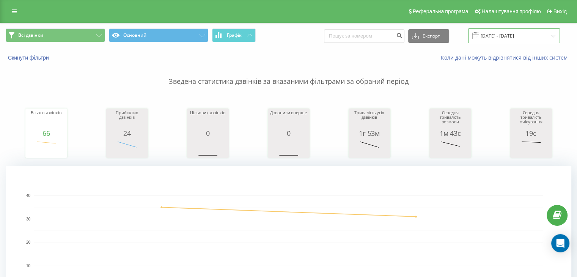
click at [492, 35] on input "[DATE] - [DATE]" at bounding box center [514, 35] width 92 height 15
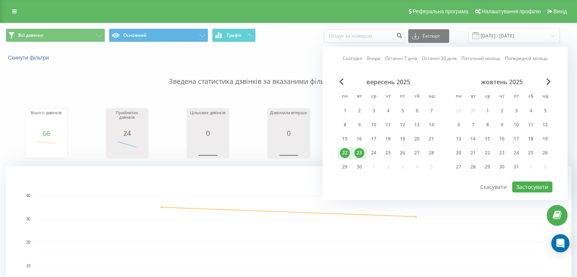
click at [361, 148] on div "23" at bounding box center [359, 153] width 10 height 10
click at [523, 184] on button "Застосувати" at bounding box center [532, 186] width 40 height 11
type input "[DATE] - [DATE]"
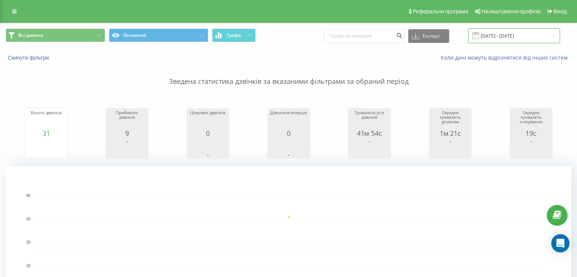
click at [498, 33] on input "[DATE] - [DATE]" at bounding box center [514, 35] width 92 height 15
click at [215, 219] on rect "A chart." at bounding box center [288, 242] width 509 height 94
click at [509, 36] on input "[DATE] - [DATE]" at bounding box center [514, 35] width 92 height 15
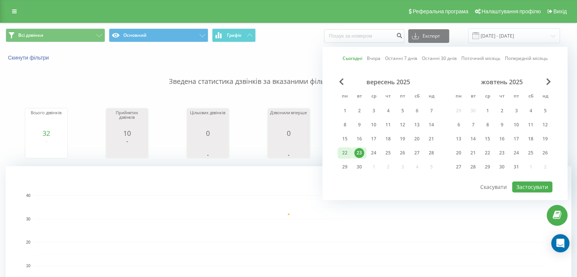
click at [347, 154] on div "22" at bounding box center [345, 153] width 10 height 10
click at [361, 154] on div "23" at bounding box center [359, 153] width 10 height 10
click at [539, 189] on button "Застосувати" at bounding box center [532, 186] width 40 height 11
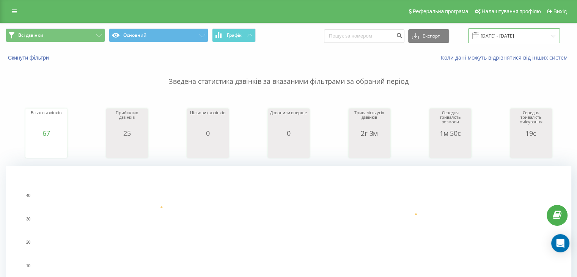
drag, startPoint x: 499, startPoint y: 35, endPoint x: 496, endPoint y: 38, distance: 4.3
click at [499, 35] on input "[DATE] - [DATE]" at bounding box center [514, 35] width 92 height 15
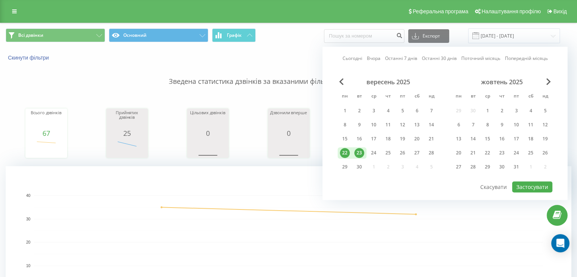
click at [361, 153] on div "23" at bounding box center [359, 153] width 10 height 10
click at [543, 189] on button "Застосувати" at bounding box center [532, 186] width 40 height 11
type input "[DATE] - [DATE]"
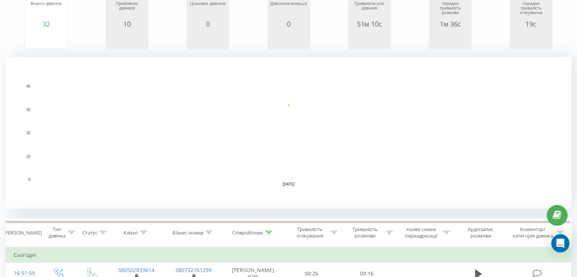
scroll to position [190, 0]
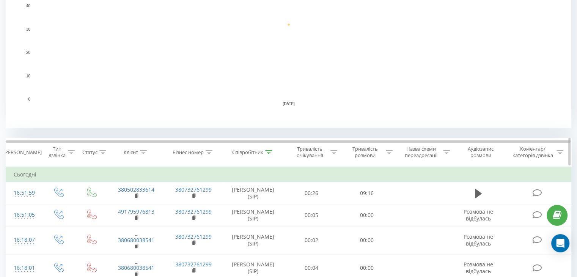
click at [266, 153] on icon at bounding box center [268, 152] width 7 height 4
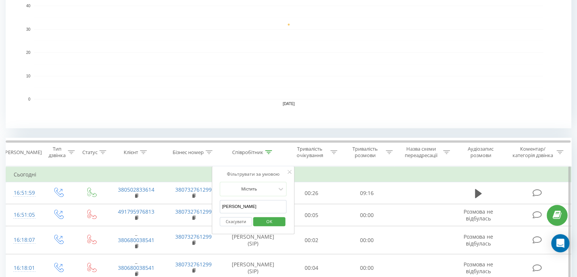
drag, startPoint x: 245, startPoint y: 210, endPoint x: 219, endPoint y: 207, distance: 25.6
click at [223, 210] on input "[PERSON_NAME]" at bounding box center [253, 206] width 67 height 13
click at [227, 209] on input "text" at bounding box center [253, 206] width 67 height 13
type input "ne"
click at [275, 224] on span "OK" at bounding box center [269, 222] width 21 height 12
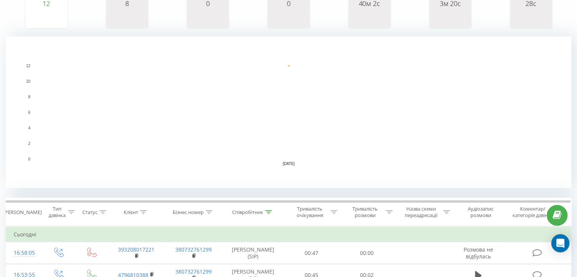
scroll to position [228, 0]
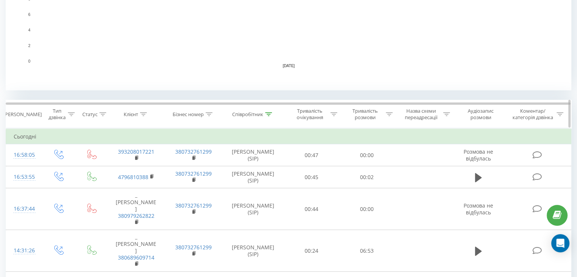
click at [269, 117] on div at bounding box center [268, 114] width 7 height 6
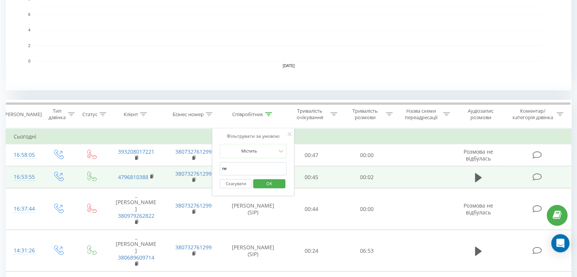
drag, startPoint x: 234, startPoint y: 167, endPoint x: 211, endPoint y: 167, distance: 23.1
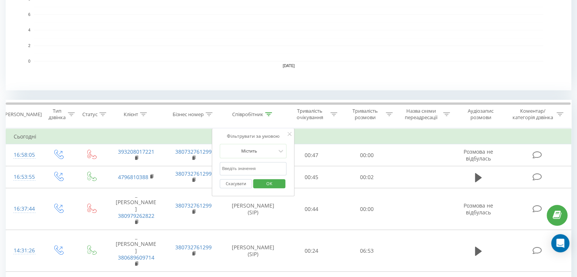
drag, startPoint x: 238, startPoint y: 166, endPoint x: 249, endPoint y: 174, distance: 13.7
click at [238, 166] on input "text" at bounding box center [253, 168] width 67 height 13
type input "[PERSON_NAME]"
click at [266, 181] on span "OK" at bounding box center [269, 184] width 21 height 12
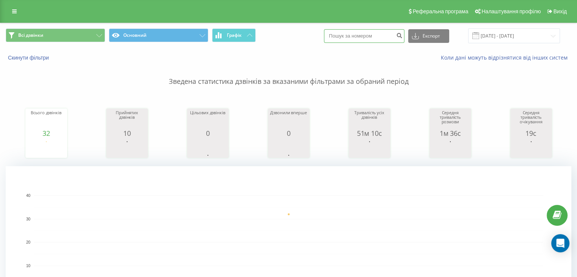
click at [355, 32] on input at bounding box center [364, 36] width 80 height 14
paste input "380674004230"
type input "380674004230"
click at [403, 35] on icon "submit" at bounding box center [399, 34] width 6 height 5
